Goal: Task Accomplishment & Management: Manage account settings

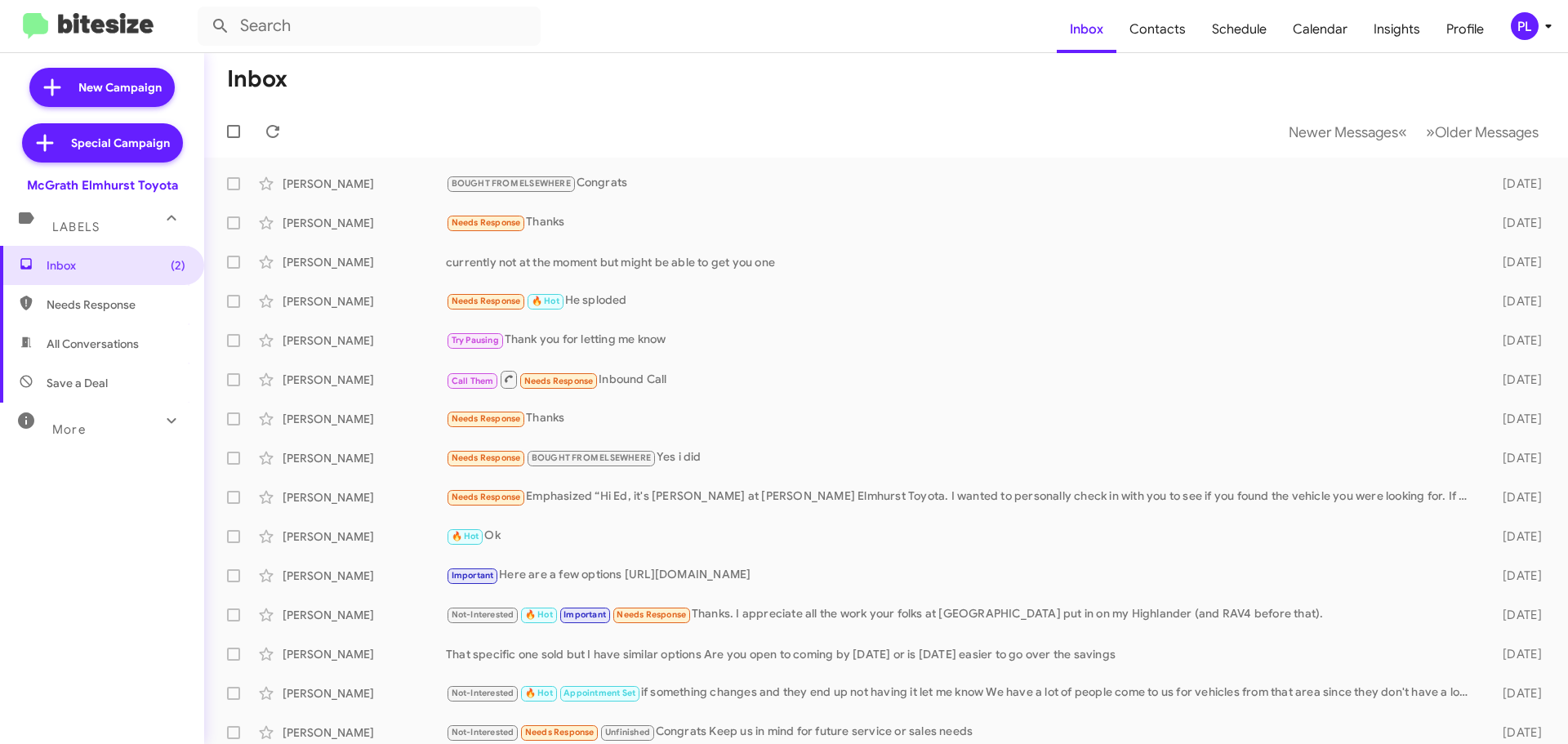
click at [1543, 22] on icon at bounding box center [1548, 27] width 20 height 20
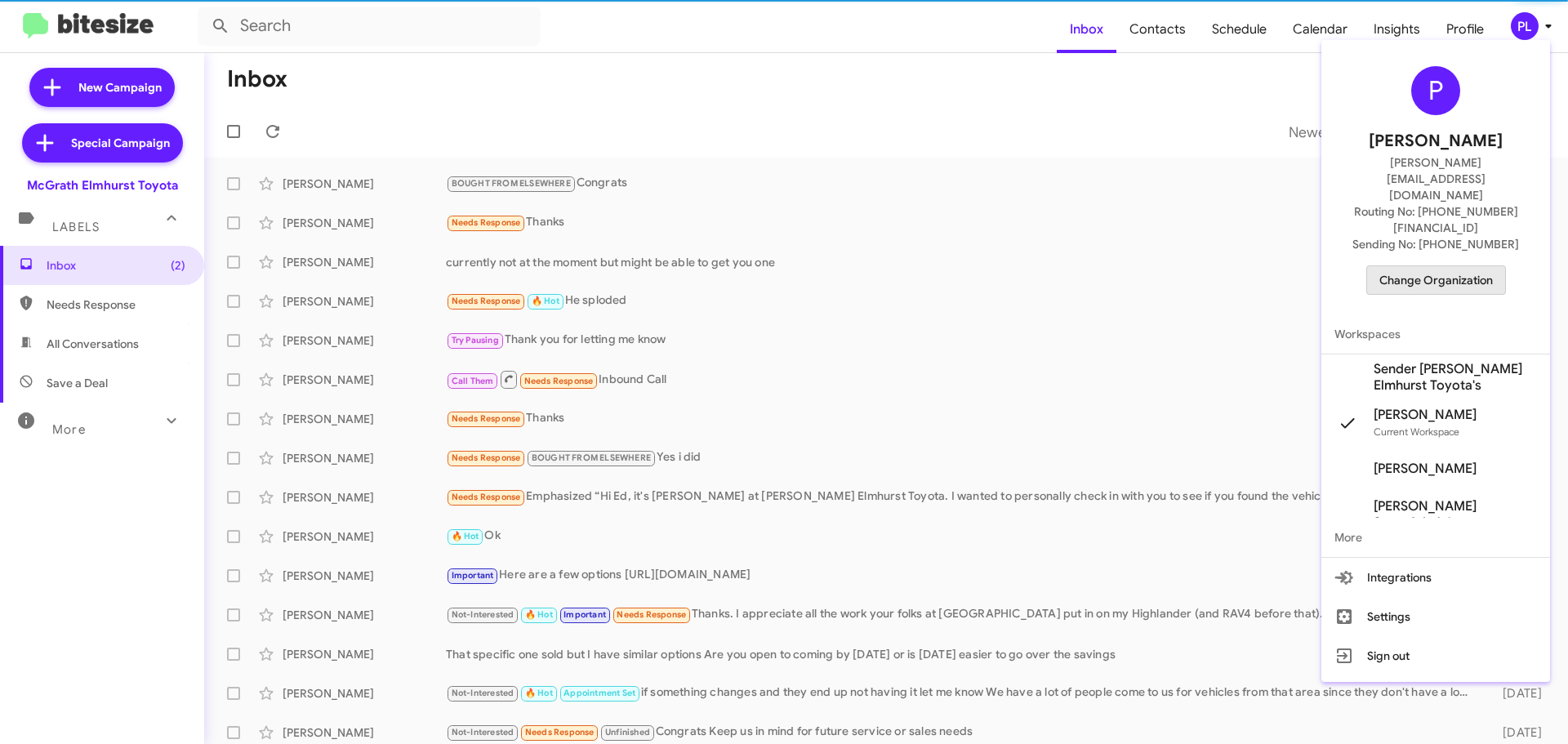
click at [1453, 267] on span "Change Organization" at bounding box center [1436, 280] width 113 height 27
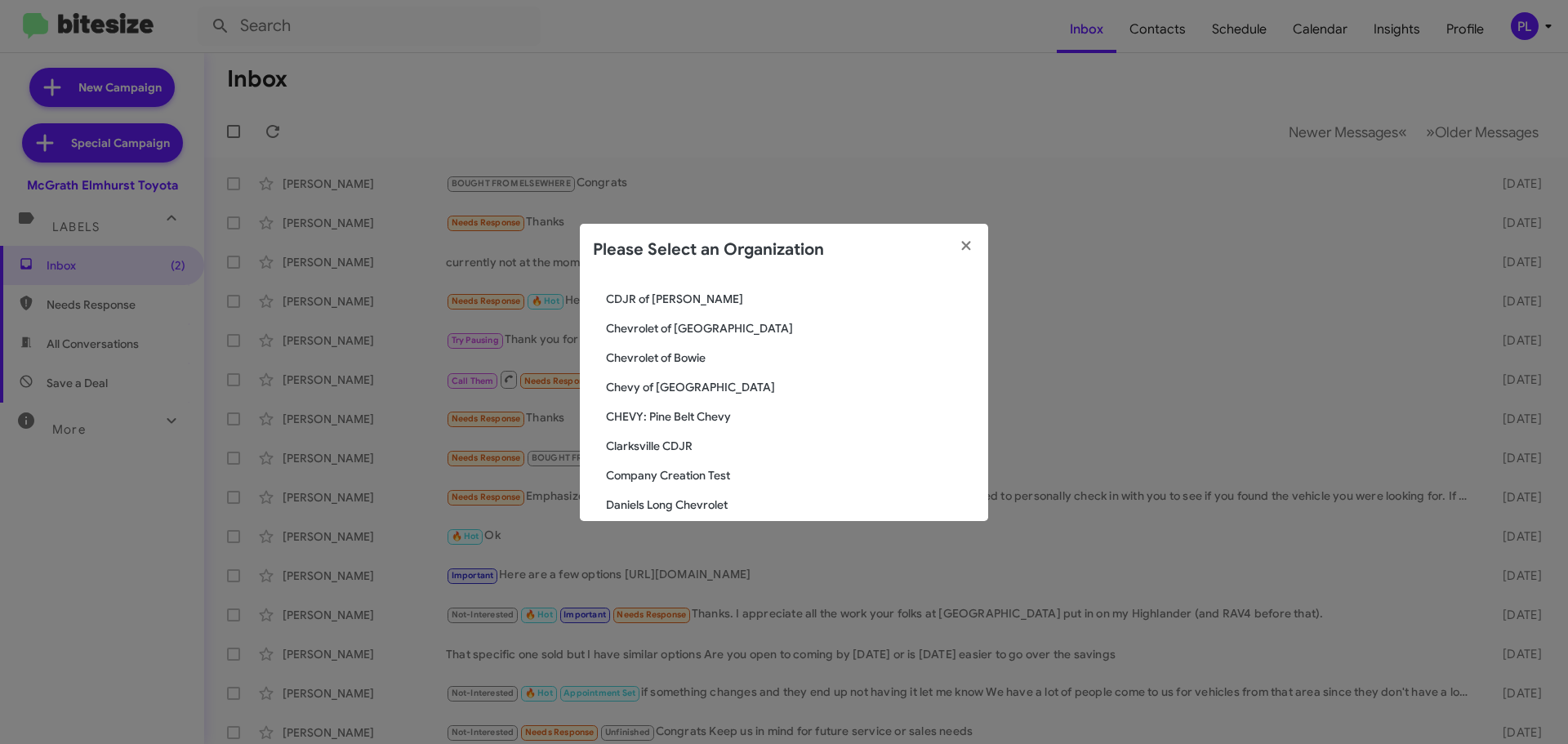
scroll to position [572, 0]
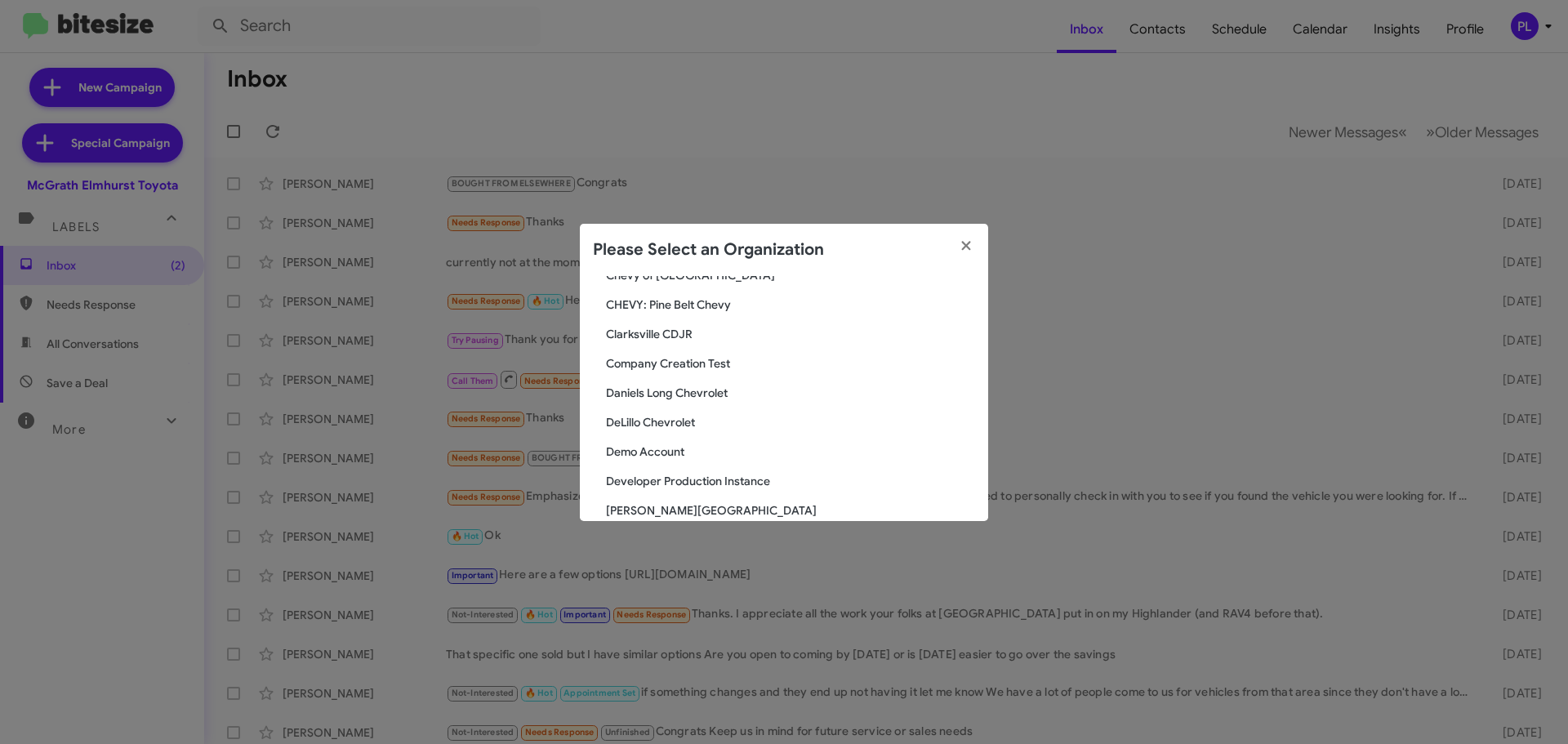
click at [686, 387] on span "Daniels Long Chevrolet" at bounding box center [790, 393] width 369 height 17
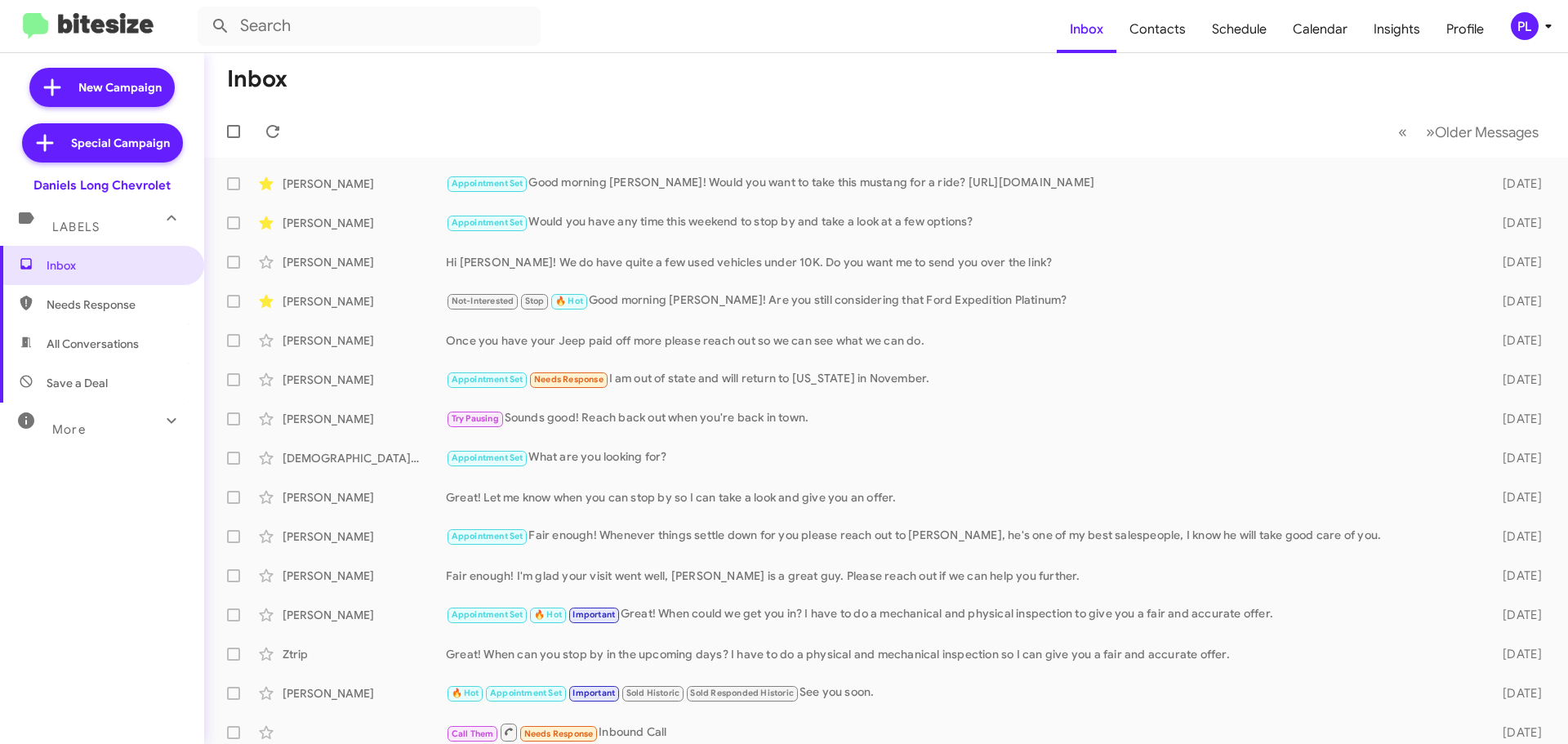
click at [1551, 27] on icon at bounding box center [1548, 27] width 20 height 20
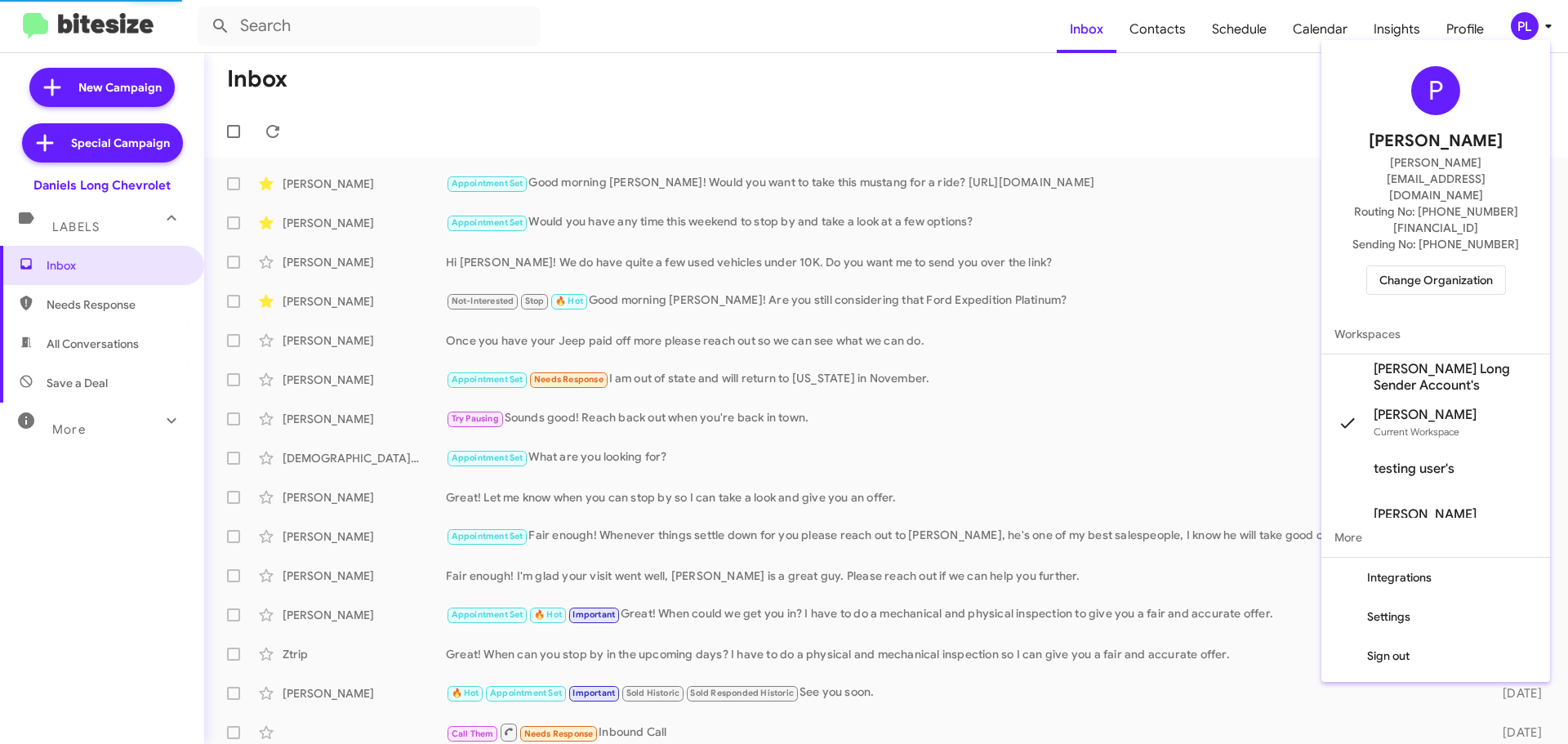
click at [1443, 267] on span "Change Organization" at bounding box center [1436, 280] width 113 height 27
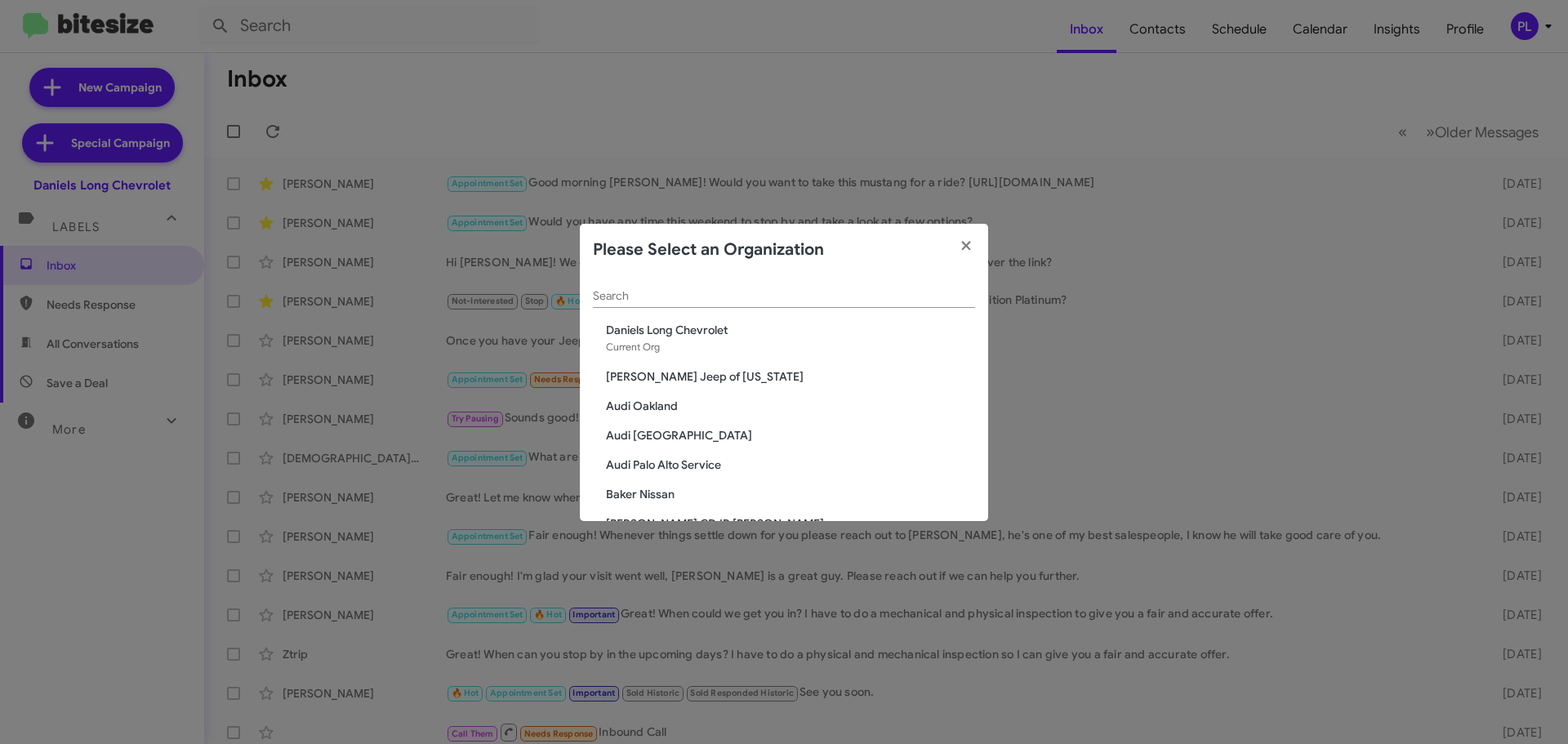
click at [809, 279] on div "Search" at bounding box center [784, 292] width 382 height 32
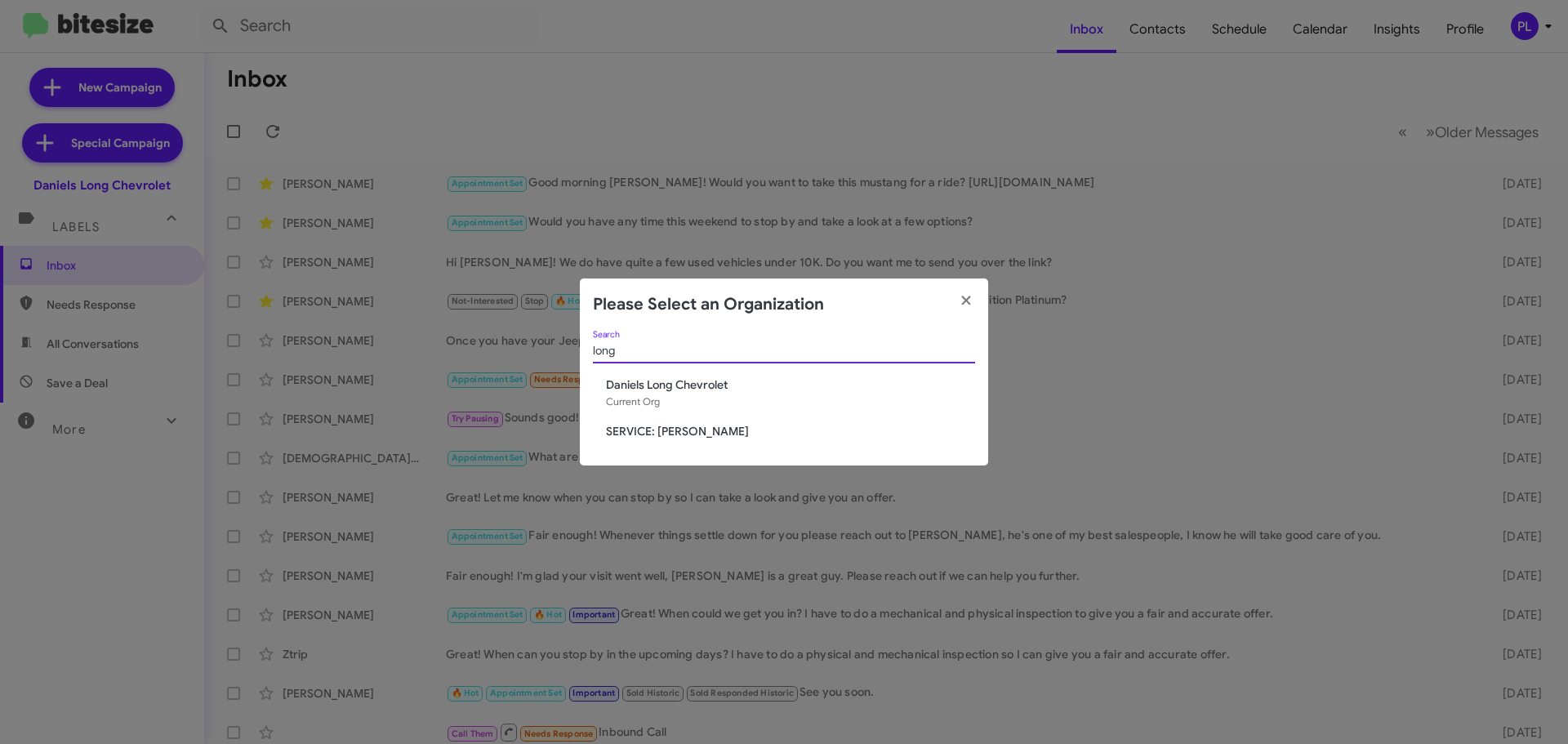
type input "long"
click at [692, 417] on div "long Search Daniels Long Chevrolet Current Org SERVICE: Daniels Long" at bounding box center [784, 398] width 408 height 136
click at [697, 427] on span "SERVICE: [PERSON_NAME]" at bounding box center [790, 432] width 369 height 17
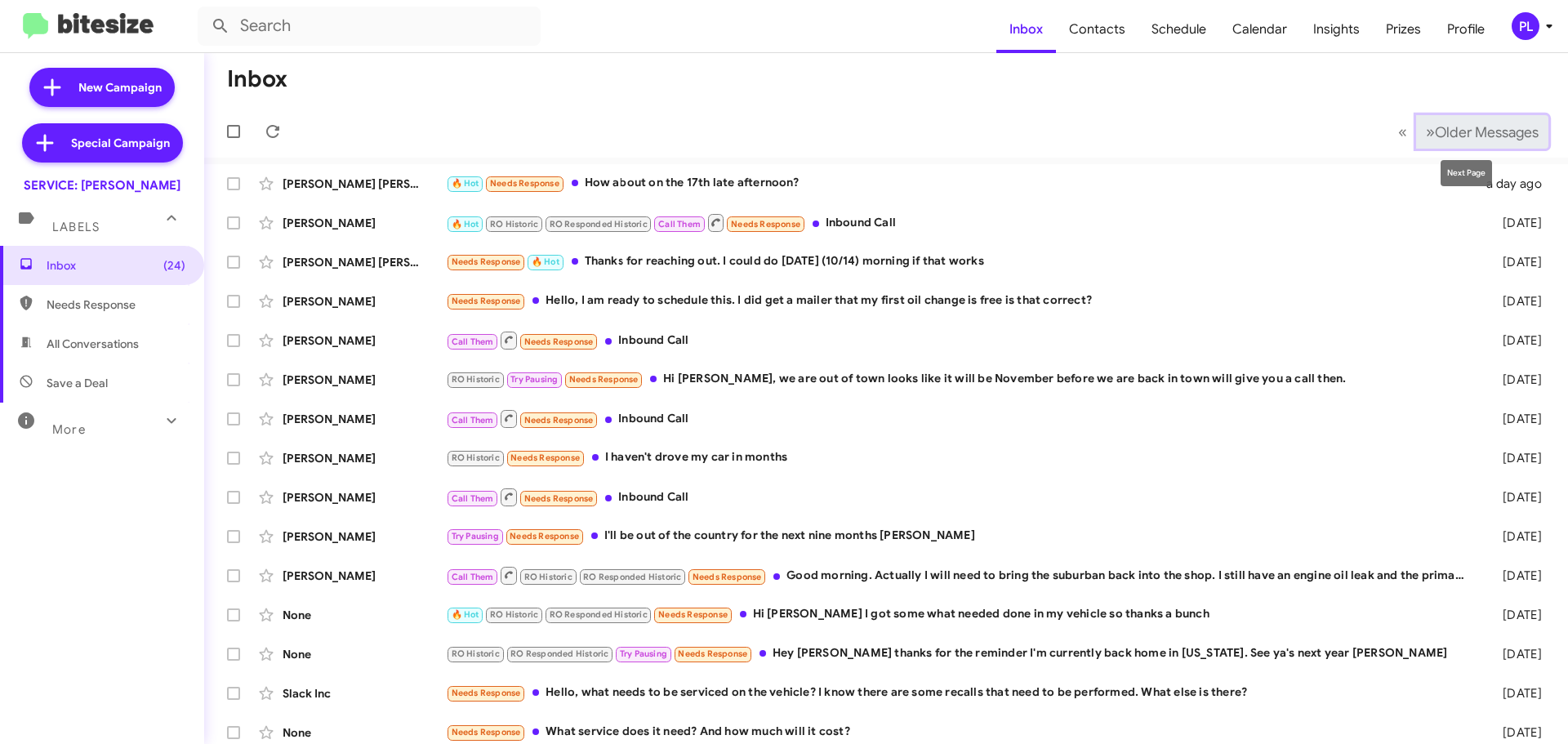
click at [1481, 131] on span "Older Messages" at bounding box center [1486, 132] width 104 height 18
